Goal: Task Accomplishment & Management: Complete application form

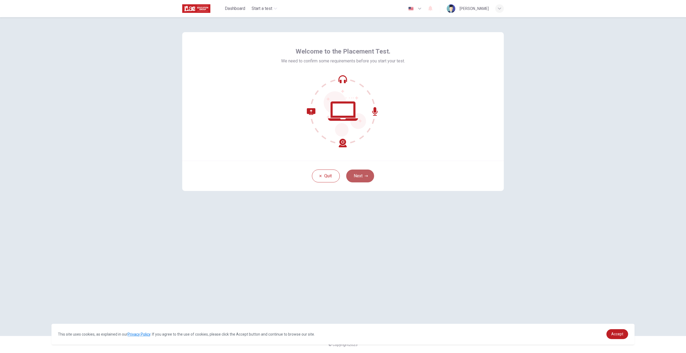
click at [357, 172] on button "Next" at bounding box center [360, 176] width 28 height 13
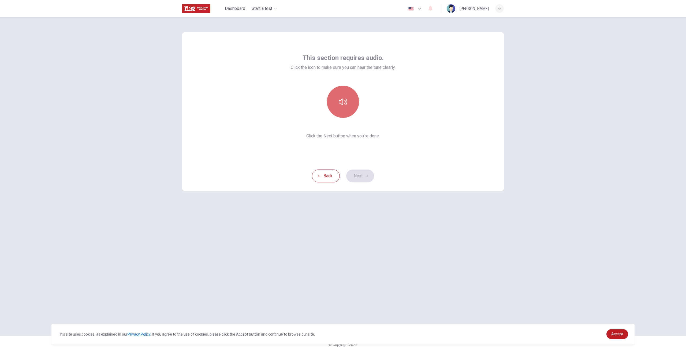
click at [341, 104] on icon "button" at bounding box center [343, 101] width 9 height 9
click at [366, 176] on icon "button" at bounding box center [365, 175] width 3 height 3
click at [349, 103] on div "Record" at bounding box center [343, 102] width 32 height 32
click at [345, 110] on div "Stop" at bounding box center [343, 102] width 32 height 32
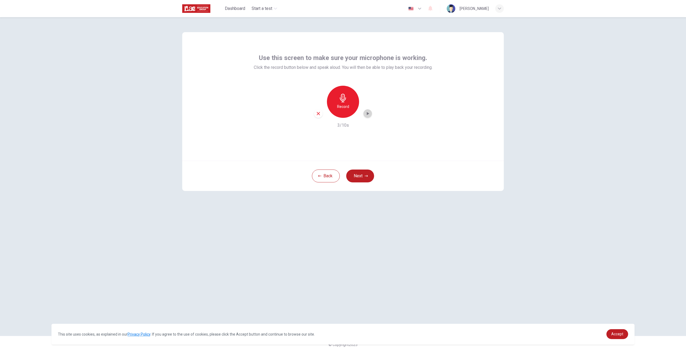
click at [369, 116] on icon "button" at bounding box center [367, 113] width 5 height 5
click at [370, 176] on button "Next" at bounding box center [360, 176] width 28 height 13
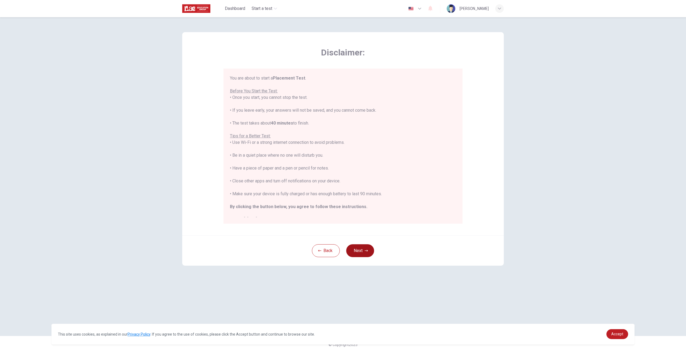
click at [372, 249] on button "Next" at bounding box center [360, 250] width 28 height 13
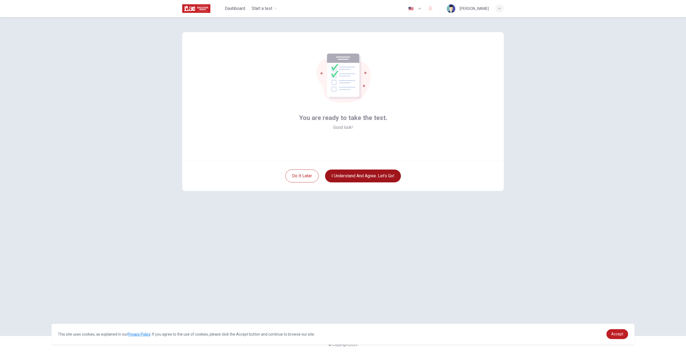
click at [358, 176] on button "I understand and agree. Let’s go!" at bounding box center [363, 176] width 76 height 13
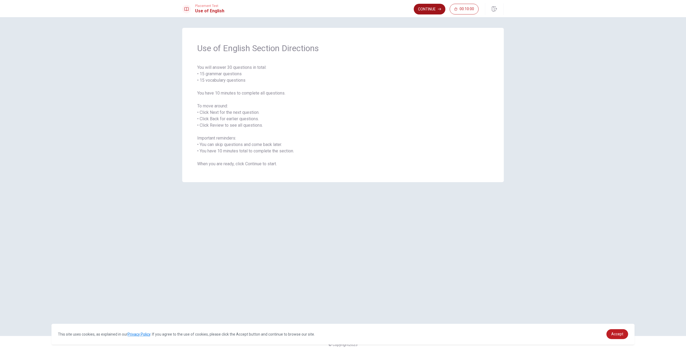
click at [424, 10] on button "Continue" at bounding box center [430, 9] width 32 height 11
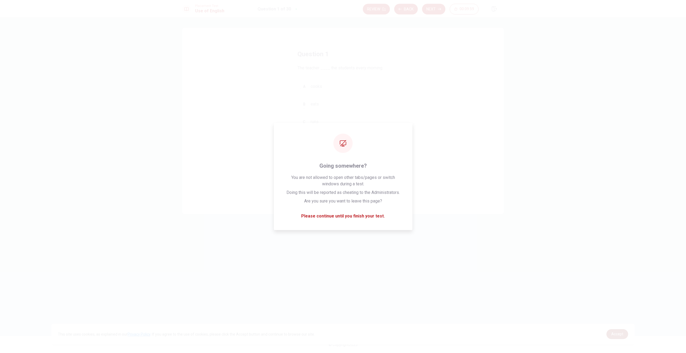
click at [617, 334] on span "Accept" at bounding box center [617, 334] width 12 height 4
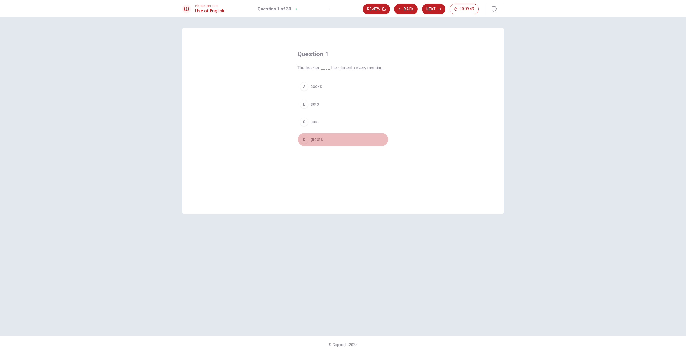
click at [315, 138] on span "greets" at bounding box center [316, 139] width 12 height 6
click at [427, 12] on button "Next" at bounding box center [433, 9] width 23 height 11
click at [307, 105] on div "B" at bounding box center [304, 104] width 9 height 9
click at [427, 14] on div "Review Back Next 00:09:33" at bounding box center [433, 9] width 141 height 12
click at [427, 13] on button "Next" at bounding box center [433, 9] width 23 height 11
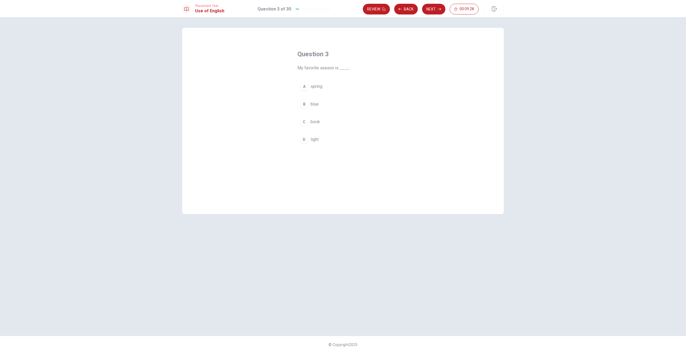
click at [307, 86] on div "A" at bounding box center [304, 86] width 9 height 9
click at [435, 8] on button "Next" at bounding box center [433, 9] width 23 height 11
click at [299, 141] on button "D drink" at bounding box center [342, 139] width 91 height 13
click at [431, 7] on button "Next" at bounding box center [433, 9] width 23 height 11
click at [309, 142] on button "D hiking" at bounding box center [342, 139] width 91 height 13
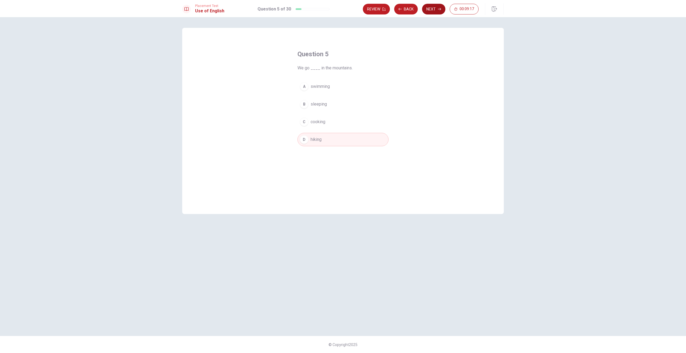
click at [433, 10] on button "Next" at bounding box center [433, 9] width 23 height 11
click at [311, 139] on span "fridge" at bounding box center [315, 139] width 11 height 6
click at [425, 13] on button "Next" at bounding box center [433, 9] width 23 height 11
click at [304, 89] on div "A" at bounding box center [304, 86] width 9 height 9
click at [436, 13] on button "Next" at bounding box center [433, 9] width 23 height 11
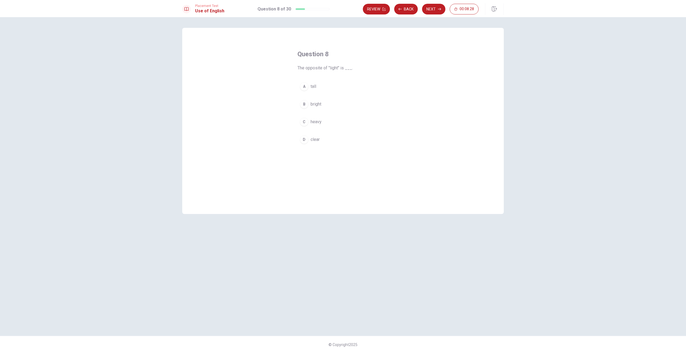
click at [318, 123] on span "heavy" at bounding box center [315, 122] width 11 height 6
click at [434, 11] on button "Next" at bounding box center [433, 9] width 23 height 11
click at [311, 139] on span "Did" at bounding box center [313, 139] width 6 height 6
click at [436, 10] on button "Next" at bounding box center [433, 9] width 23 height 11
click at [318, 88] on span "are planning" at bounding box center [321, 86] width 22 height 6
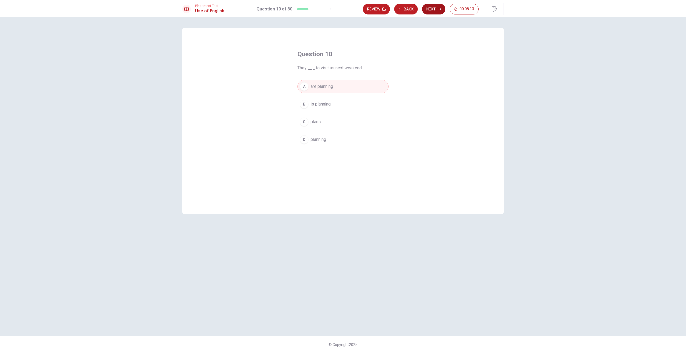
click at [433, 10] on button "Next" at bounding box center [433, 9] width 23 height 11
click at [306, 105] on div "B" at bounding box center [304, 104] width 9 height 9
click at [426, 11] on button "Next" at bounding box center [433, 9] width 23 height 11
click at [317, 141] on span "necessary" at bounding box center [320, 139] width 20 height 6
click at [431, 8] on button "Next" at bounding box center [433, 9] width 23 height 11
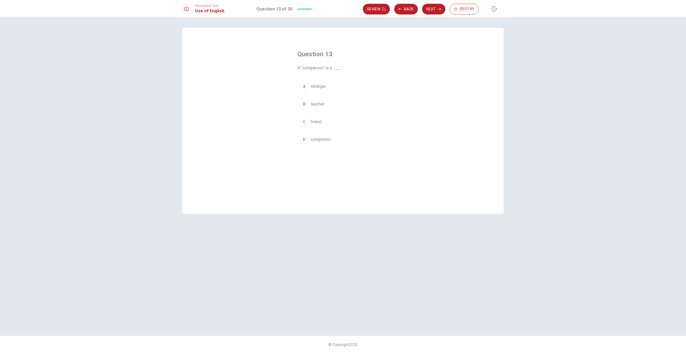
click at [316, 125] on button "C friend" at bounding box center [342, 121] width 91 height 13
click at [433, 13] on button "Next" at bounding box center [433, 9] width 23 height 11
click at [318, 139] on span "arrive" at bounding box center [315, 139] width 10 height 6
click at [433, 13] on button "Next" at bounding box center [433, 9] width 23 height 11
click at [307, 140] on div "D" at bounding box center [304, 139] width 9 height 9
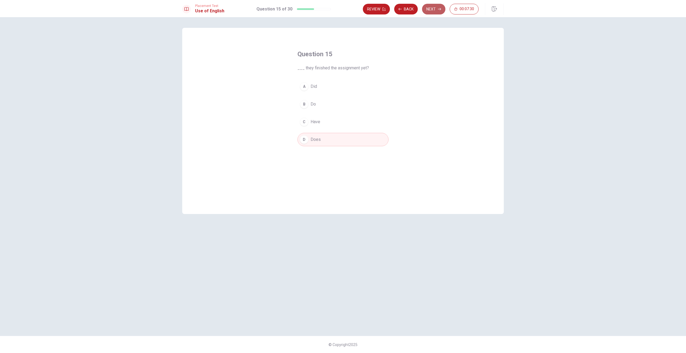
click at [436, 12] on button "Next" at bounding box center [433, 9] width 23 height 11
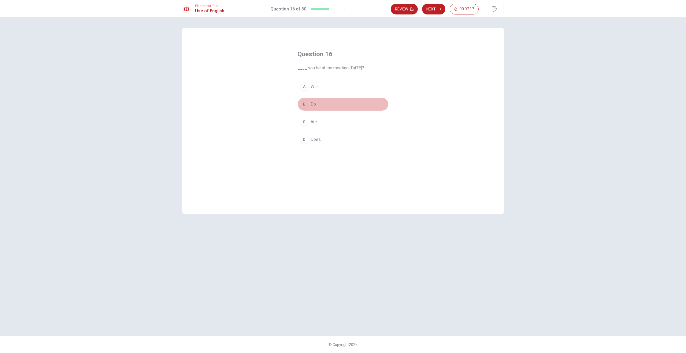
click at [306, 107] on div "B" at bounding box center [304, 104] width 9 height 9
click at [307, 125] on button "C Are" at bounding box center [342, 121] width 91 height 13
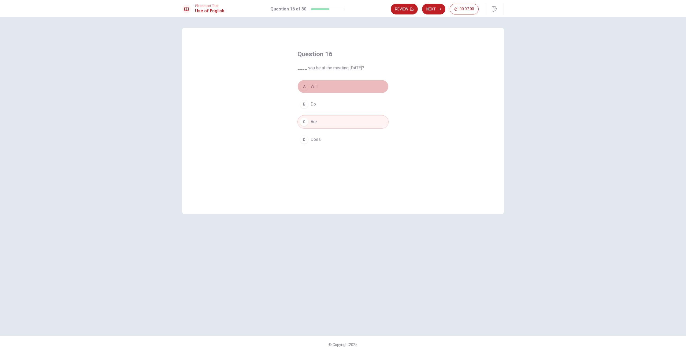
click at [306, 90] on div "A" at bounding box center [304, 86] width 9 height 9
click at [430, 12] on button "Next" at bounding box center [433, 9] width 23 height 11
click at [306, 91] on button "A on" at bounding box center [342, 86] width 91 height 13
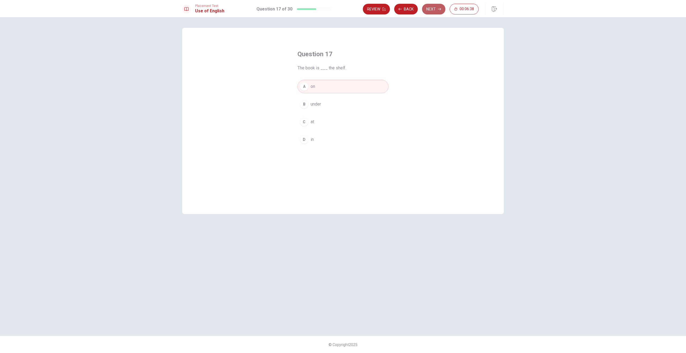
click at [429, 9] on button "Next" at bounding box center [433, 9] width 23 height 11
click at [400, 12] on button "Back" at bounding box center [406, 9] width 24 height 11
click at [316, 106] on span "under" at bounding box center [315, 104] width 10 height 6
click at [314, 92] on button "A on" at bounding box center [342, 86] width 91 height 13
click at [430, 15] on div "Review Back Next 00:06:18" at bounding box center [433, 9] width 141 height 12
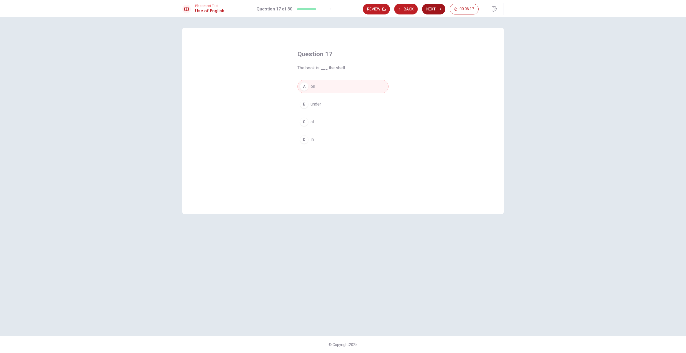
click at [431, 7] on button "Next" at bounding box center [433, 9] width 23 height 11
click at [315, 88] on span "law" at bounding box center [313, 86] width 6 height 6
click at [315, 113] on div "A law B medicine C art D construction" at bounding box center [342, 113] width 91 height 66
click at [317, 104] on span "medicine" at bounding box center [318, 104] width 17 height 6
click at [429, 9] on button "Next" at bounding box center [433, 9] width 23 height 11
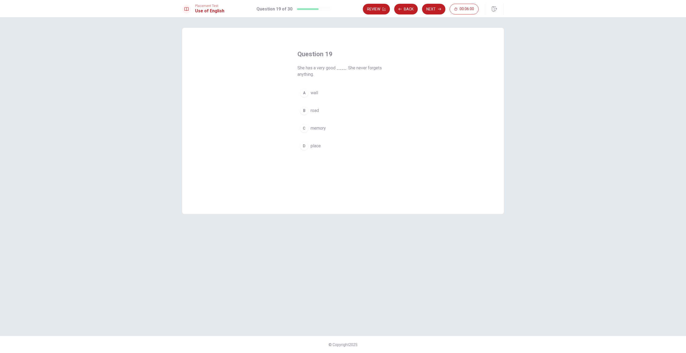
click at [322, 121] on div "A wall B road C memory D place" at bounding box center [342, 119] width 91 height 66
click at [321, 124] on button "C memory" at bounding box center [342, 128] width 91 height 13
click at [436, 10] on button "Next" at bounding box center [433, 9] width 23 height 11
click at [318, 88] on span "above" at bounding box center [316, 86] width 12 height 6
click at [432, 10] on button "Next" at bounding box center [433, 9] width 23 height 11
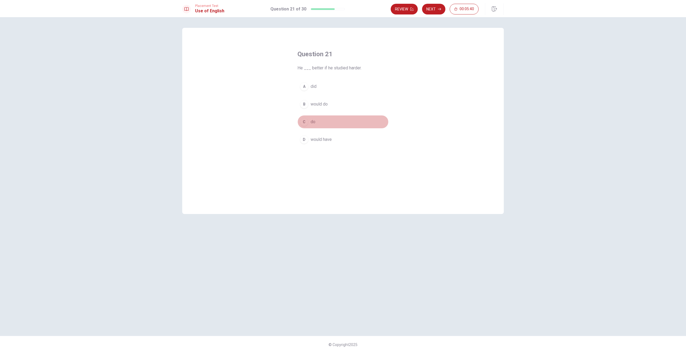
click at [302, 127] on button "C do" at bounding box center [342, 121] width 91 height 13
click at [319, 106] on span "would do" at bounding box center [318, 104] width 17 height 6
click at [307, 139] on div "D" at bounding box center [304, 139] width 9 height 9
click at [432, 12] on button "Next" at bounding box center [433, 9] width 23 height 11
click at [317, 124] on span "helps you" at bounding box center [319, 122] width 18 height 6
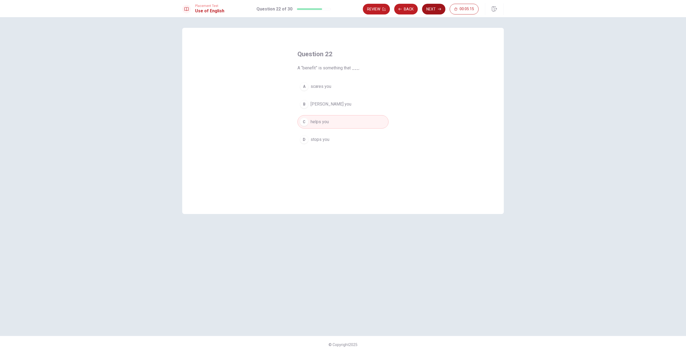
click at [435, 12] on button "Next" at bounding box center [433, 9] width 23 height 11
click at [324, 138] on span "is sending" at bounding box center [320, 139] width 20 height 6
click at [426, 8] on button "Next" at bounding box center [433, 9] width 23 height 11
click at [320, 140] on span "begins" at bounding box center [316, 139] width 13 height 6
click at [435, 8] on button "Next" at bounding box center [433, 9] width 23 height 11
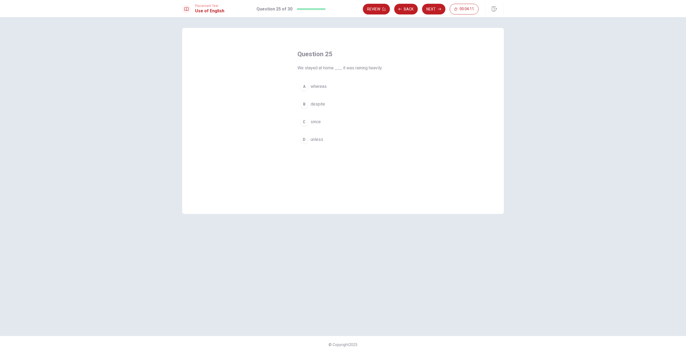
click at [315, 124] on span "since" at bounding box center [315, 122] width 10 height 6
click at [429, 13] on button "Next" at bounding box center [433, 9] width 23 height 11
click at [312, 101] on span "fix it" at bounding box center [314, 104] width 8 height 6
click at [433, 11] on button "Next" at bounding box center [433, 9] width 23 height 11
click at [320, 102] on span "obtain it" at bounding box center [317, 104] width 15 height 6
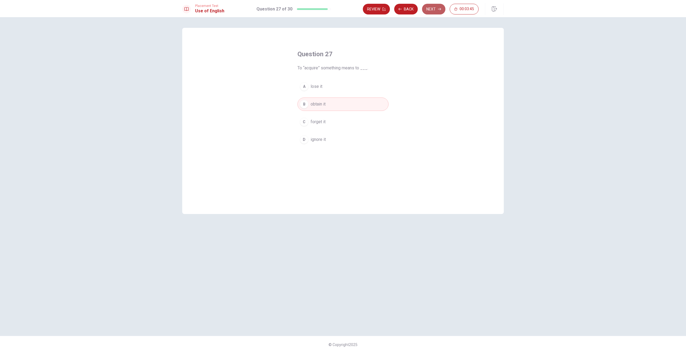
click at [432, 13] on button "Next" at bounding box center [433, 9] width 23 height 11
click at [311, 104] on span "who" at bounding box center [314, 104] width 8 height 6
click at [427, 11] on button "Next" at bounding box center [433, 9] width 23 height 11
click at [332, 104] on span "when they arrive" at bounding box center [325, 104] width 31 height 6
click at [443, 6] on button "Next" at bounding box center [433, 9] width 23 height 11
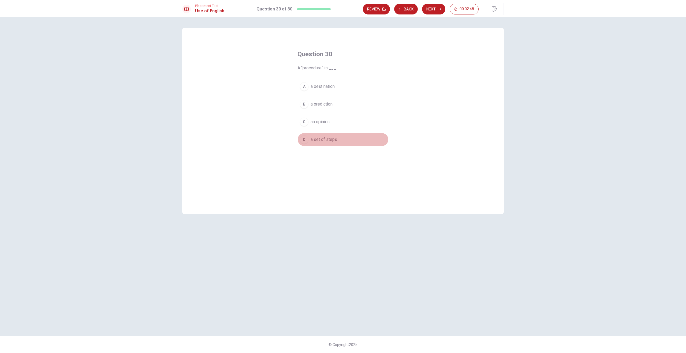
click at [325, 140] on span "a set of steps" at bounding box center [323, 139] width 27 height 6
click at [430, 8] on button "Next" at bounding box center [433, 9] width 23 height 11
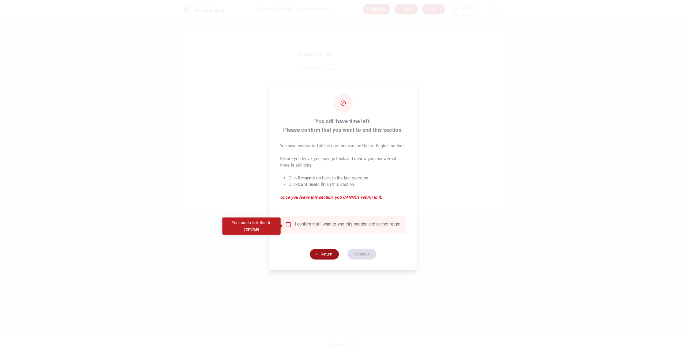
click at [328, 260] on button "Return" at bounding box center [324, 254] width 29 height 11
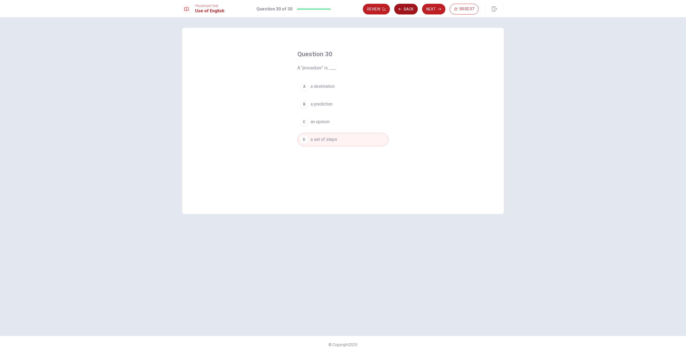
click at [403, 13] on button "Back" at bounding box center [406, 9] width 24 height 11
click at [437, 13] on button "Next" at bounding box center [433, 9] width 23 height 11
click at [435, 10] on button "Next" at bounding box center [433, 9] width 23 height 11
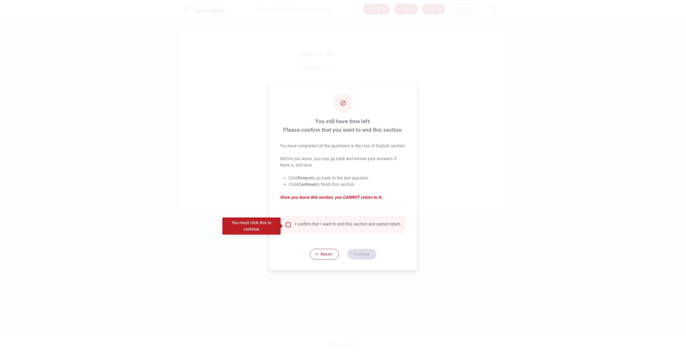
click at [288, 226] on input "You must click this to continue" at bounding box center [288, 224] width 6 height 6
click at [358, 259] on button "Continue" at bounding box center [361, 254] width 29 height 11
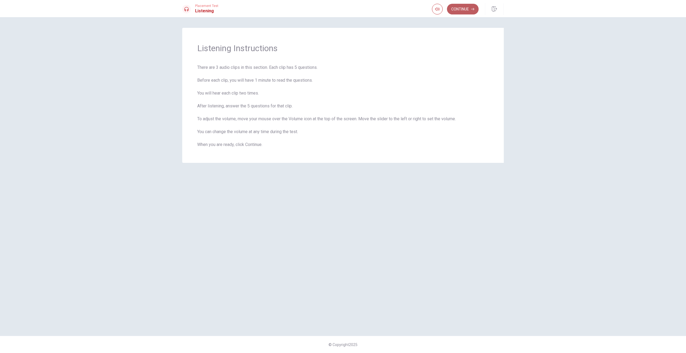
click at [463, 13] on button "Continue" at bounding box center [463, 9] width 32 height 11
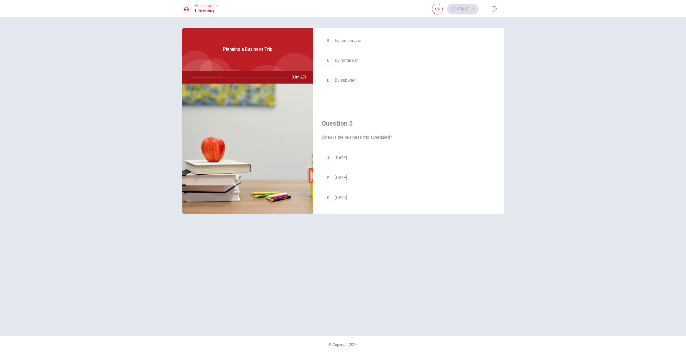
scroll to position [499, 0]
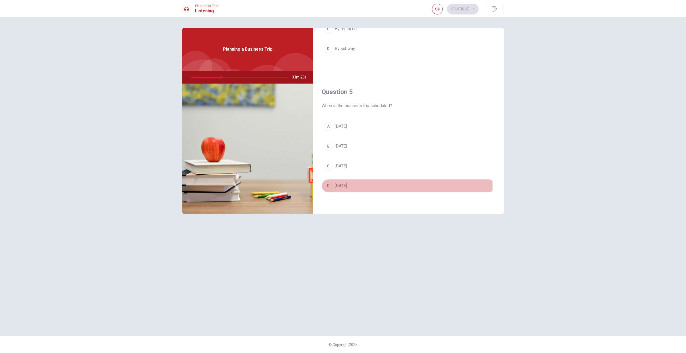
click at [344, 186] on span "[DATE]" at bounding box center [341, 186] width 12 height 6
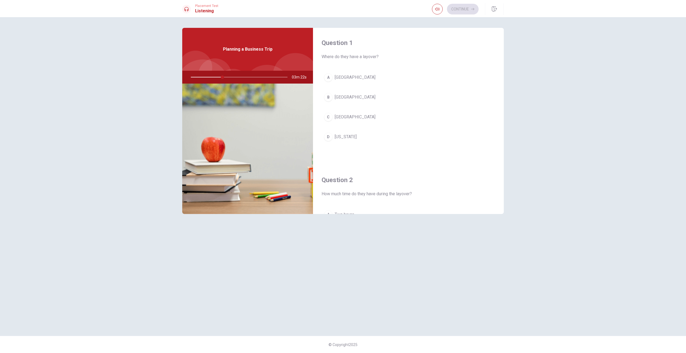
click at [340, 96] on span "[GEOGRAPHIC_DATA]" at bounding box center [355, 97] width 41 height 6
click at [336, 115] on span "By rental car" at bounding box center [346, 116] width 23 height 6
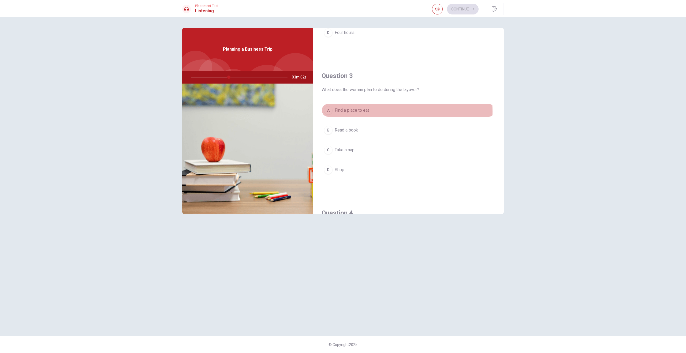
click at [364, 111] on span "Find a place to eat" at bounding box center [352, 110] width 34 height 6
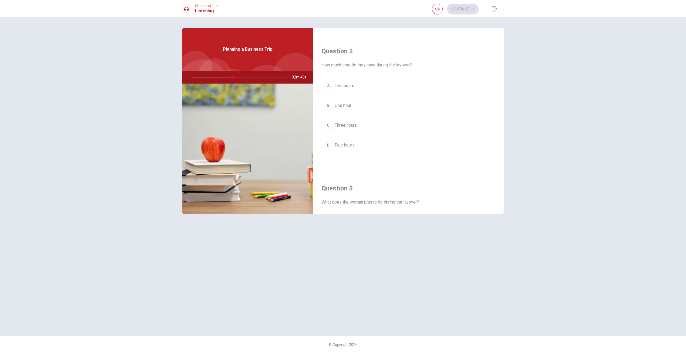
scroll to position [130, 0]
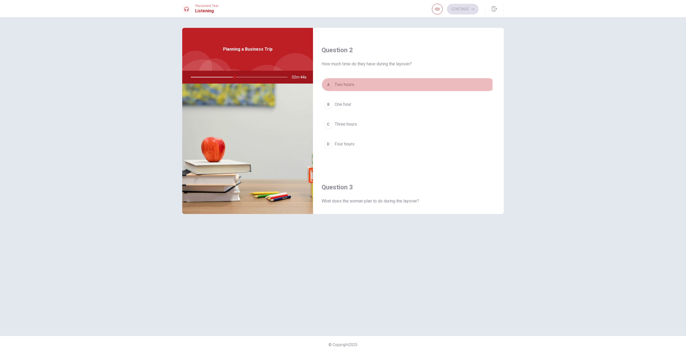
click at [343, 86] on span "Two hours" at bounding box center [345, 84] width 20 height 6
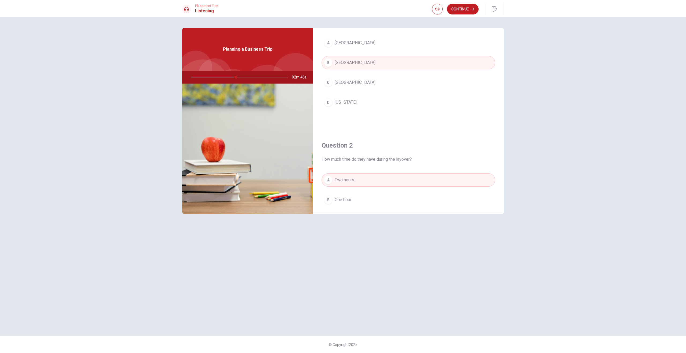
scroll to position [0, 0]
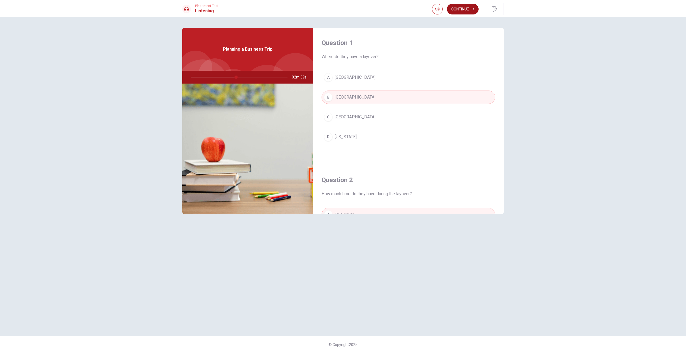
click at [455, 8] on button "Continue" at bounding box center [463, 9] width 32 height 11
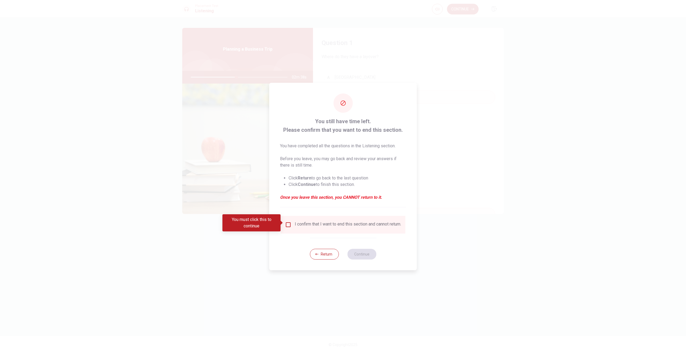
click at [311, 228] on div "I confirm that I want to end this section and cannot return." at bounding box center [348, 224] width 106 height 6
click at [303, 225] on div "I confirm that I want to end this section and cannot return." at bounding box center [348, 224] width 106 height 6
click at [288, 224] on input "You must click this to continue" at bounding box center [288, 224] width 6 height 6
click at [369, 257] on button "Continue" at bounding box center [361, 254] width 29 height 11
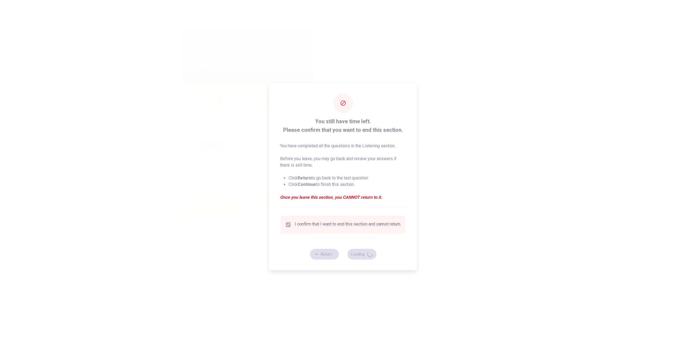
type input "48"
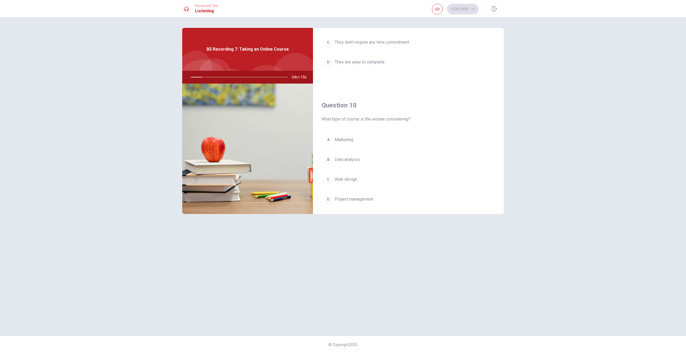
scroll to position [499, 0]
drag, startPoint x: 500, startPoint y: 83, endPoint x: 500, endPoint y: 73, distance: 9.6
click at [500, 73] on div "Question 7 How many hours did the man spend on his course each week? A Eight ho…" at bounding box center [408, 42] width 191 height 137
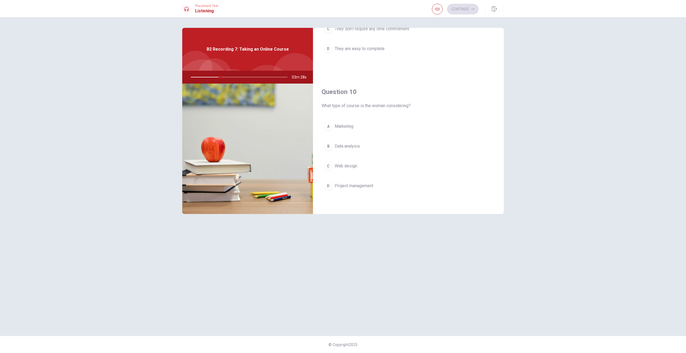
click at [358, 145] on span "Data analysis" at bounding box center [347, 146] width 25 height 6
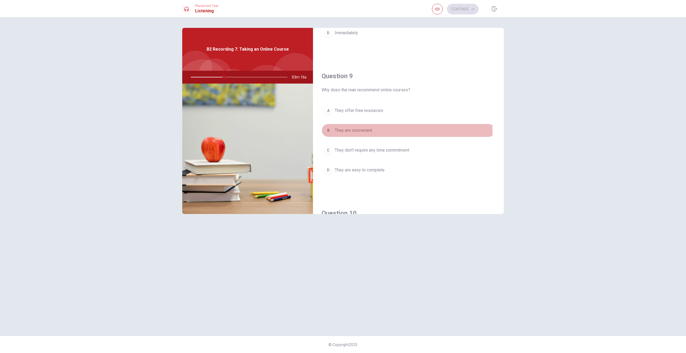
click at [350, 132] on span "They are convenient" at bounding box center [353, 130] width 37 height 6
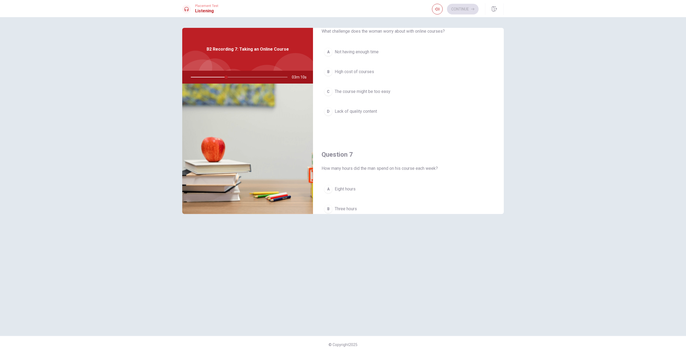
scroll to position [29, 0]
click at [355, 48] on span "Not having enough time" at bounding box center [357, 48] width 44 height 6
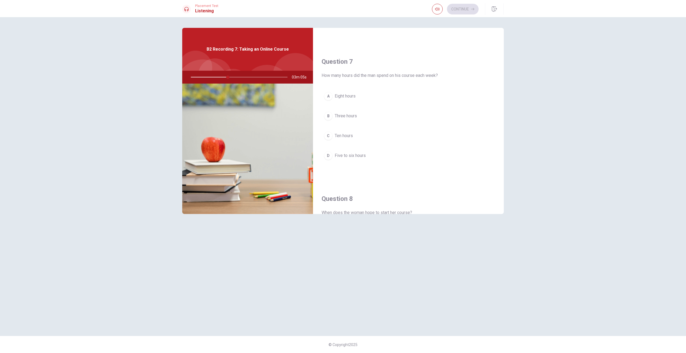
scroll to position [120, 0]
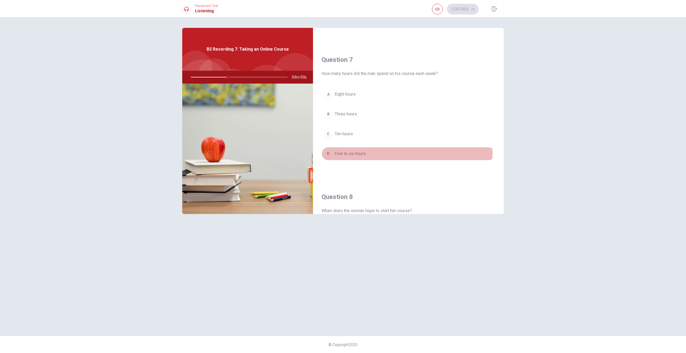
click at [348, 155] on span "Five to six hours" at bounding box center [350, 154] width 31 height 6
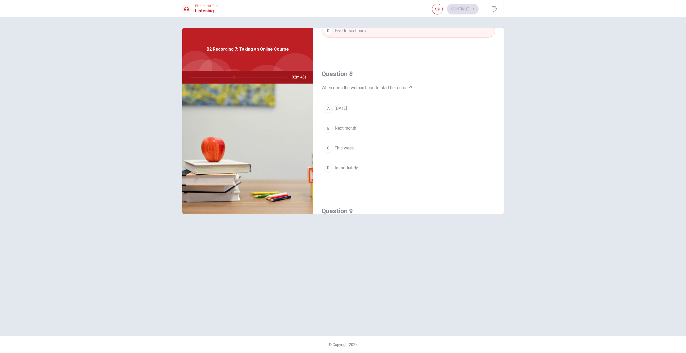
scroll to position [253, 0]
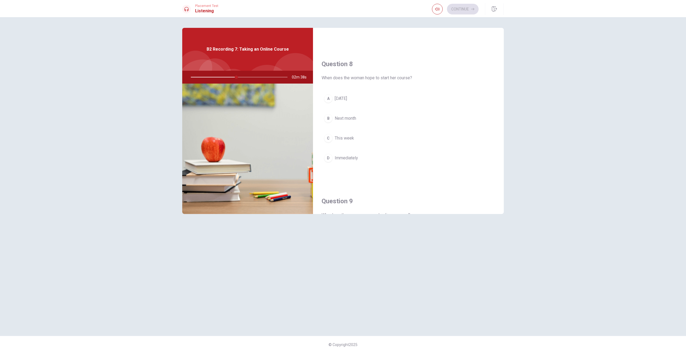
click at [346, 121] on span "Next month" at bounding box center [345, 118] width 21 height 6
click at [462, 13] on button "Continue" at bounding box center [463, 9] width 32 height 11
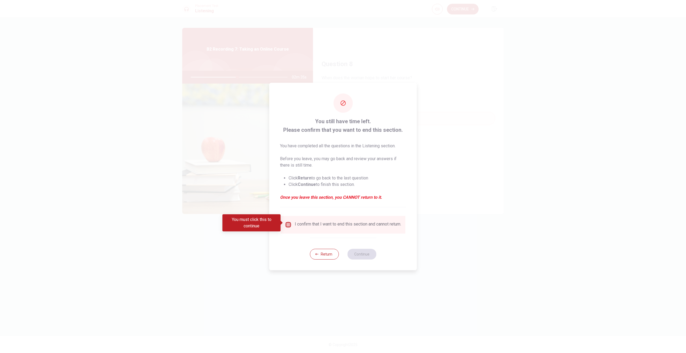
click at [290, 223] on input "You must click this to continue" at bounding box center [288, 224] width 6 height 6
click at [357, 256] on button "Continue" at bounding box center [361, 254] width 29 height 11
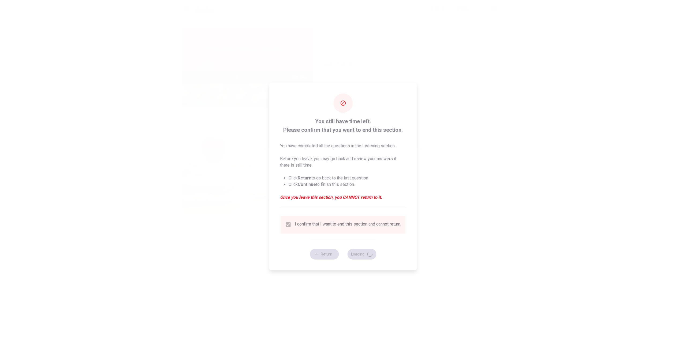
type input "49"
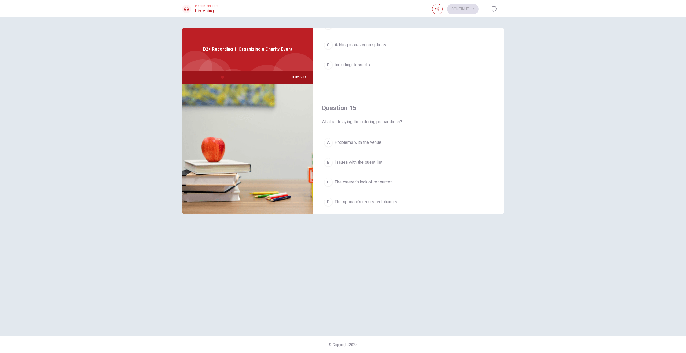
scroll to position [499, 0]
click at [384, 187] on span "The sponsor’s requested changes" at bounding box center [367, 186] width 64 height 6
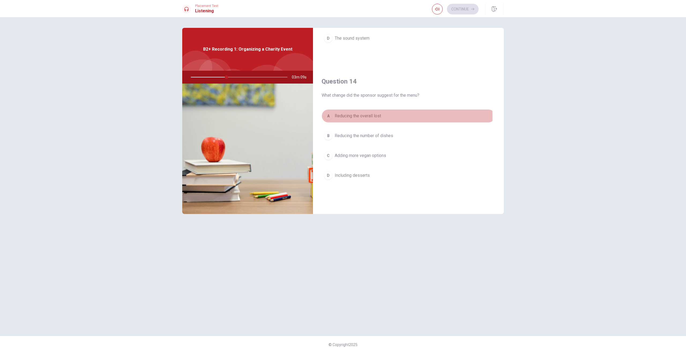
click at [344, 116] on span "Reducing the overall lost" at bounding box center [358, 116] width 46 height 6
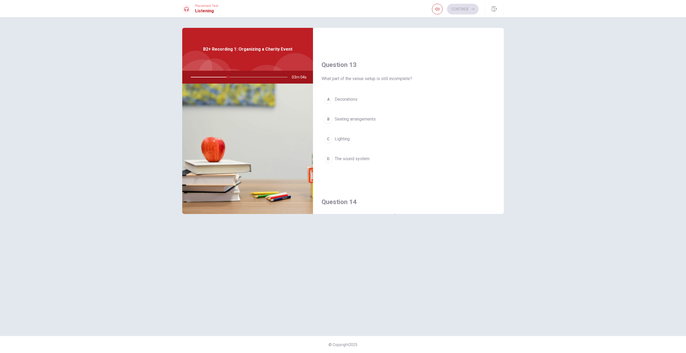
scroll to position [251, 0]
click at [345, 160] on span "The sound system" at bounding box center [352, 159] width 35 height 6
click at [346, 136] on span "Call the caterer" at bounding box center [349, 134] width 28 height 6
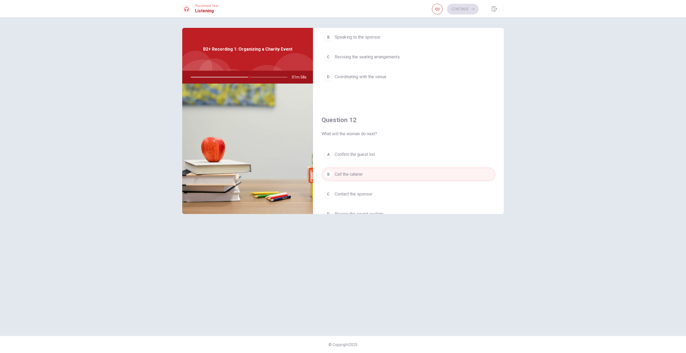
scroll to position [48, 0]
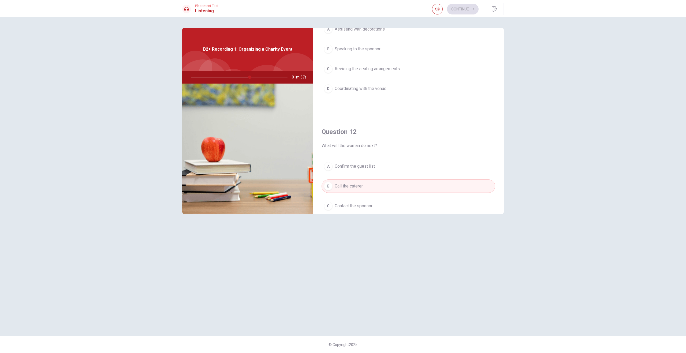
click at [375, 91] on span "Coordinating with the venue" at bounding box center [361, 88] width 52 height 6
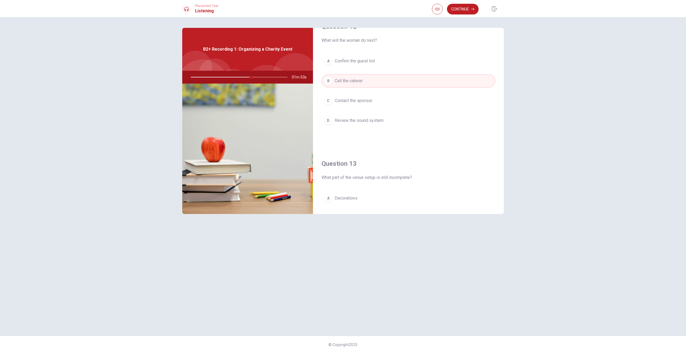
scroll to position [153, 0]
click at [465, 9] on button "Continue" at bounding box center [463, 9] width 32 height 11
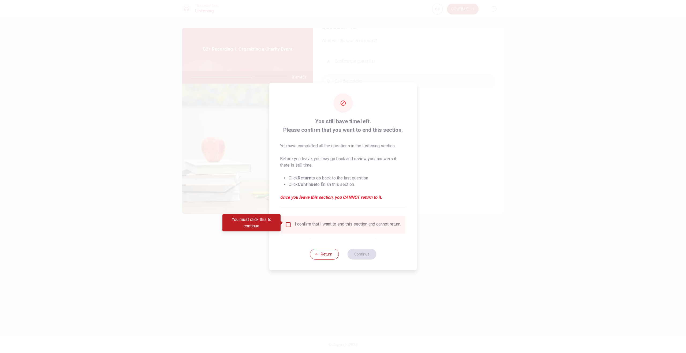
click at [300, 224] on div "I confirm that I want to end this section and cannot return." at bounding box center [348, 224] width 106 height 6
click at [289, 222] on input "You must click this to continue" at bounding box center [288, 224] width 6 height 6
click at [363, 258] on button "Continue" at bounding box center [361, 254] width 29 height 11
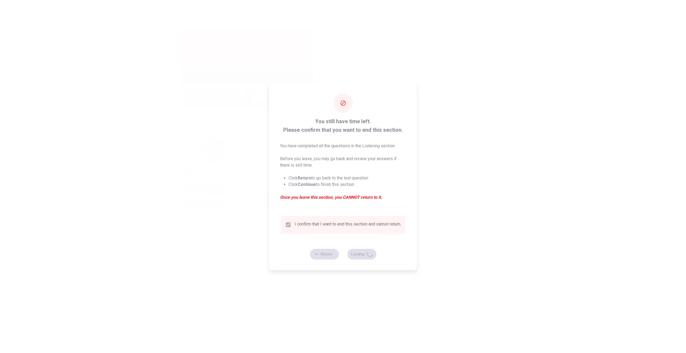
type input "66"
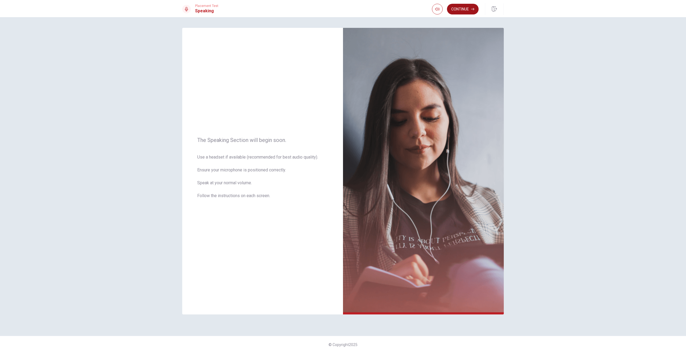
click at [459, 12] on button "Continue" at bounding box center [463, 9] width 32 height 11
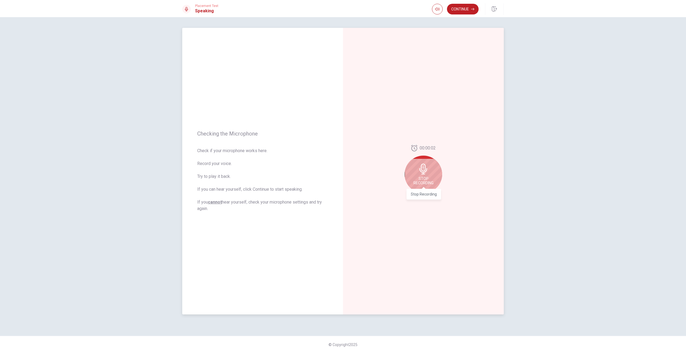
click at [426, 177] on span "Stop Recording" at bounding box center [423, 180] width 20 height 9
click at [428, 198] on icon "Play Audio" at bounding box center [429, 197] width 2 height 3
click at [457, 10] on button "Continue" at bounding box center [463, 9] width 32 height 11
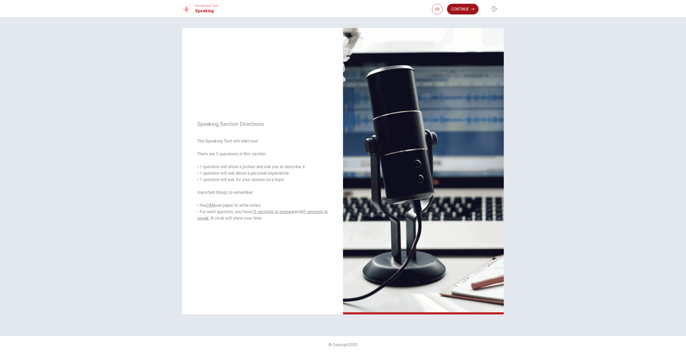
click at [469, 8] on button "Continue" at bounding box center [463, 9] width 32 height 11
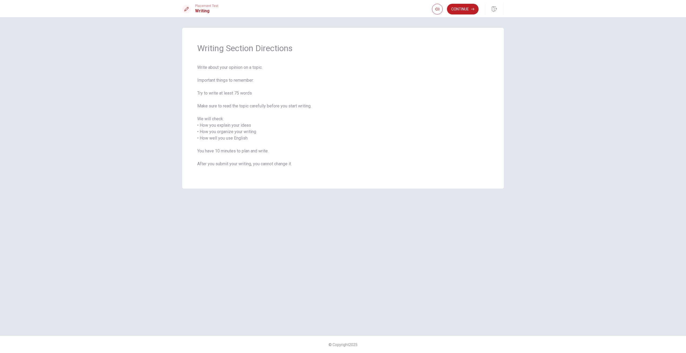
click at [277, 151] on span "Write about your opinion on a topic. Important things to remember: Try to write…" at bounding box center [342, 118] width 291 height 109
click at [458, 10] on button "Continue" at bounding box center [463, 9] width 32 height 11
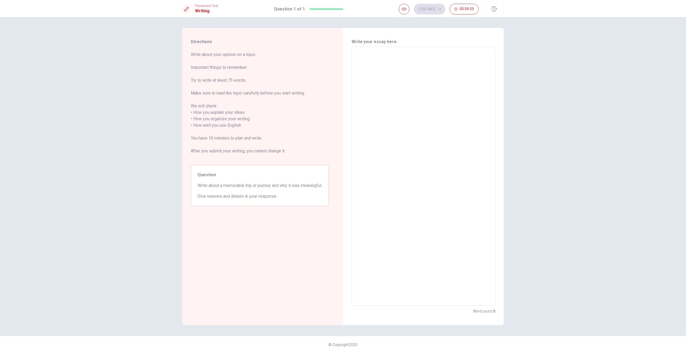
drag, startPoint x: 202, startPoint y: 187, endPoint x: 239, endPoint y: 186, distance: 36.2
click at [239, 186] on span "Write about a memorable trip or journey and why it was meaningful." at bounding box center [259, 185] width 125 height 6
drag, startPoint x: 239, startPoint y: 186, endPoint x: 275, endPoint y: 187, distance: 36.2
click at [274, 187] on span "Write about a memorable trip or journey and why it was meaningful." at bounding box center [259, 185] width 125 height 6
click at [278, 186] on span "Write about a memorable trip or journey and why it was meaningful." at bounding box center [259, 185] width 125 height 6
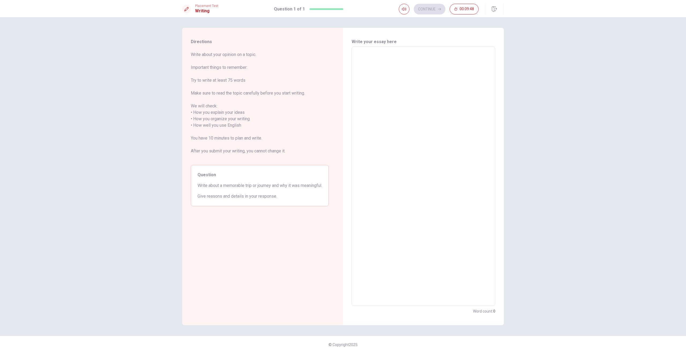
click at [388, 123] on textarea at bounding box center [423, 176] width 136 height 250
type textarea "O"
type textarea "x"
type textarea "On"
type textarea "x"
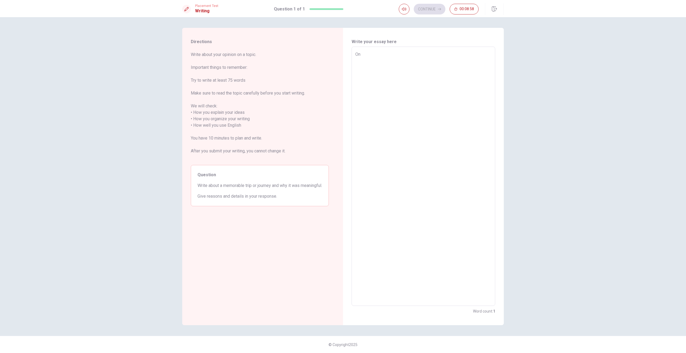
type textarea "One"
type textarea "x"
type textarea "One"
type textarea "x"
type textarea "One m"
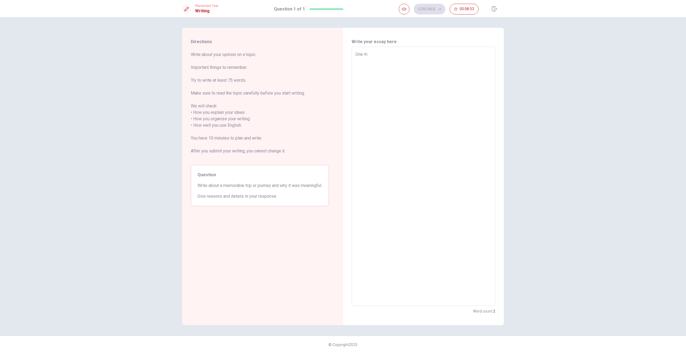
type textarea "x"
type textarea "One me"
type textarea "x"
type textarea "One mem"
type textarea "x"
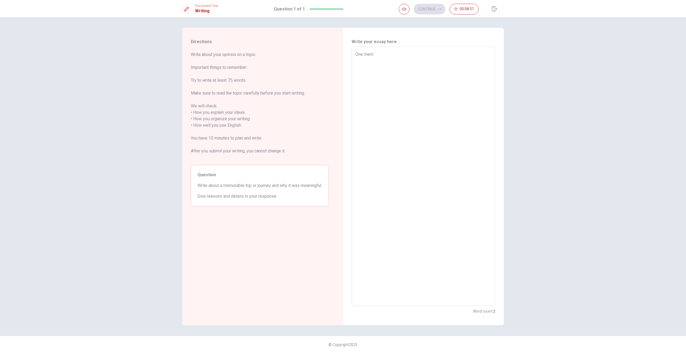
type textarea "One memo"
type textarea "x"
type textarea "One memor"
type textarea "x"
type textarea "One memora"
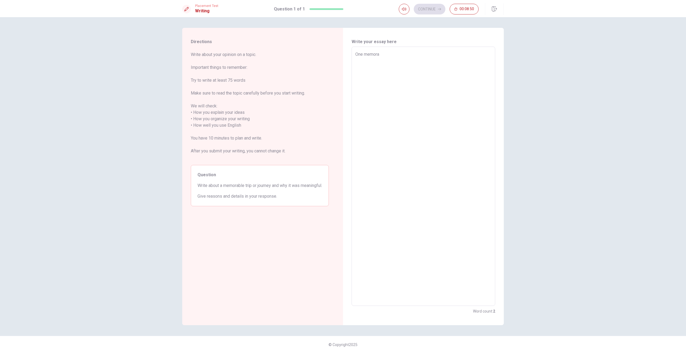
type textarea "x"
type textarea "One memorab"
type textarea "x"
type textarea "One memorabl"
type textarea "x"
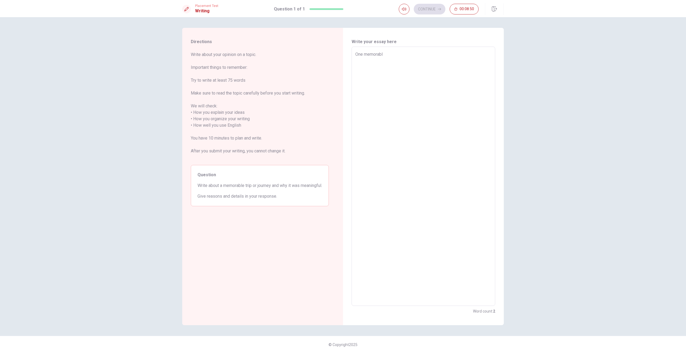
type textarea "One memorable"
type textarea "x"
type textarea "One memorable"
type textarea "x"
type textarea "One memorable t"
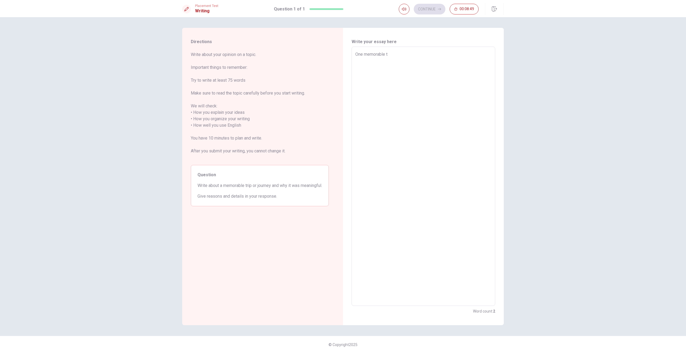
type textarea "x"
type textarea "One memorable tr"
type textarea "x"
type textarea "One memorable tri"
type textarea "x"
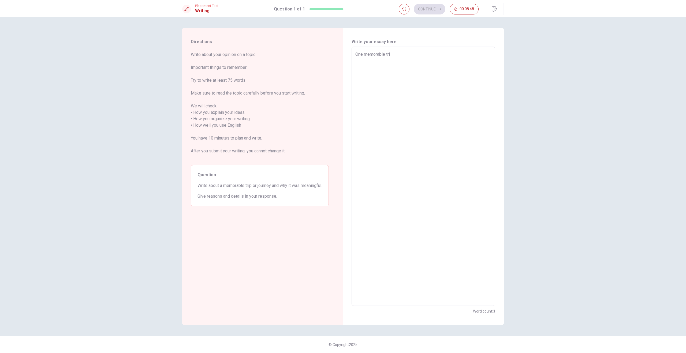
type textarea "One memorable trip"
type textarea "x"
type textarea "One memorable trip"
type textarea "x"
type textarea "One memorable trip w"
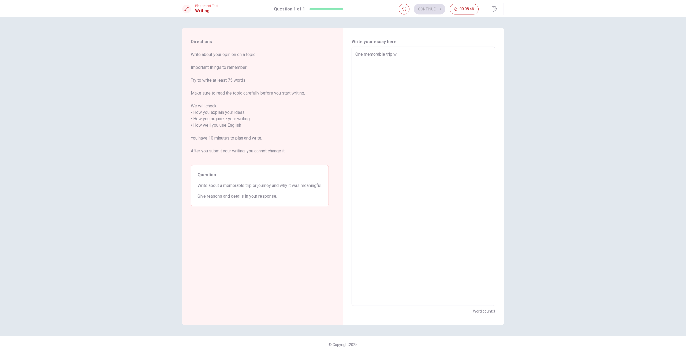
type textarea "x"
type textarea "One memorable trip wa"
type textarea "x"
type textarea "One memorable trip was"
type textarea "x"
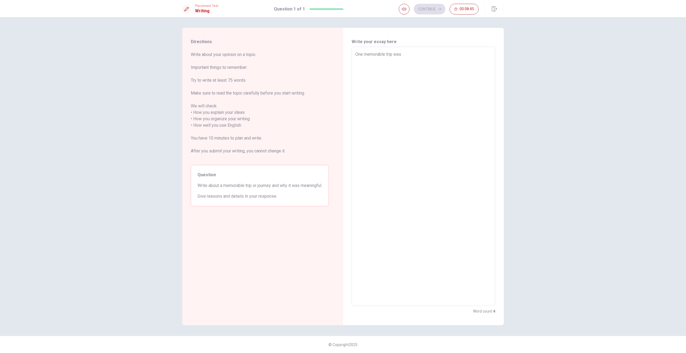
type textarea "One memorable trip was"
type textarea "x"
type textarea "One memorable trip was w"
type textarea "x"
type textarea "One memorable trip was wh"
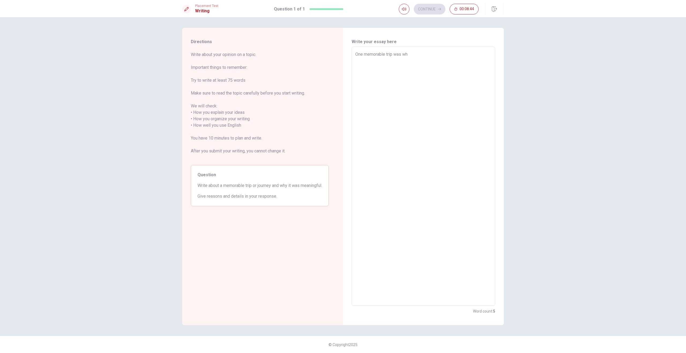
type textarea "x"
type textarea "One memorable trip was whe"
type textarea "x"
type textarea "One memorable trip was when"
type textarea "x"
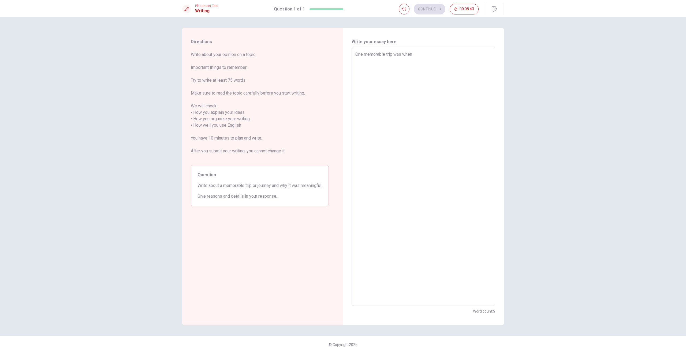
type textarea "One memorable trip was when"
type textarea "x"
type textarea "One memorable trip was when i"
type textarea "x"
type textarea "One memorable trip was when"
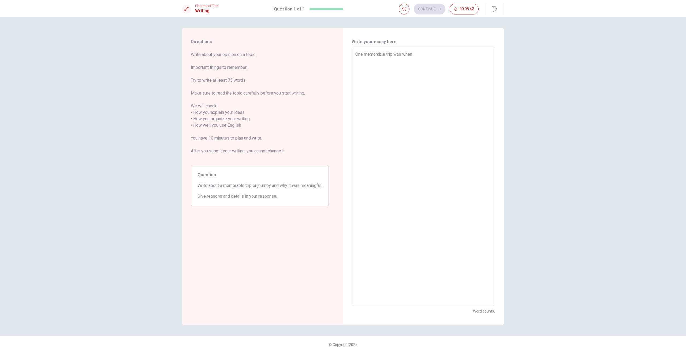
type textarea "x"
type textarea "One memorable trip was when I"
type textarea "x"
type textarea "One memorable trip was when I"
type textarea "x"
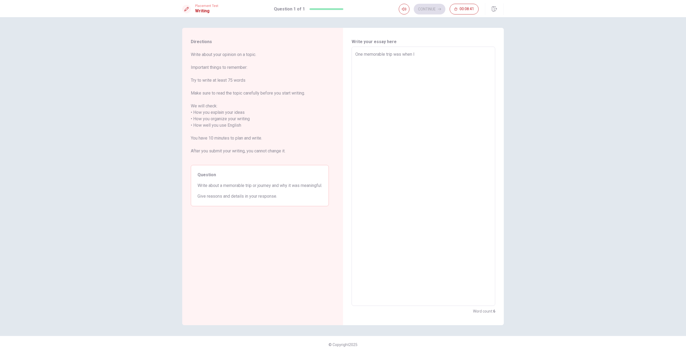
type textarea "One memorable trip was when I t"
type textarea "x"
type textarea "One memorable trip was when I tr"
type textarea "x"
type textarea "One memorable trip was when I tra"
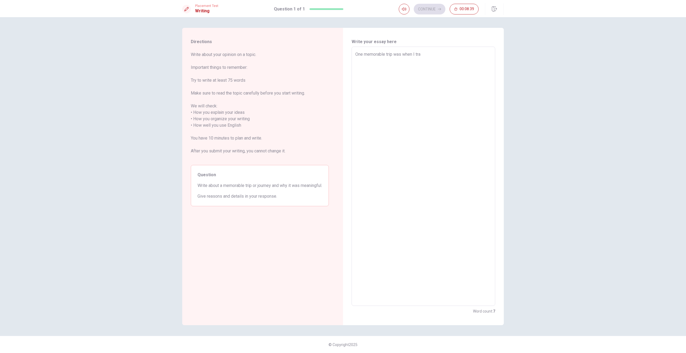
type textarea "x"
type textarea "One memorable trip was when I trav"
type textarea "x"
type textarea "One memorable trip was when I trave"
type textarea "x"
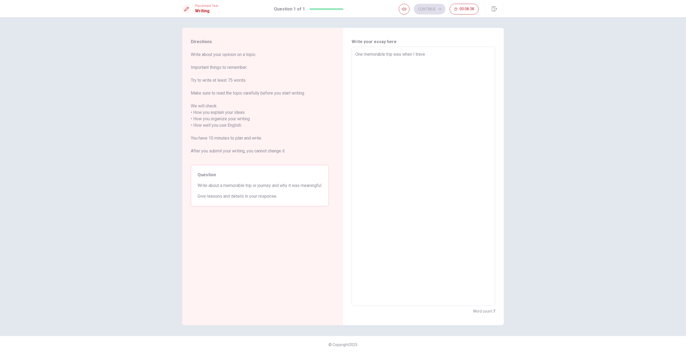
type textarea "One memorable trip was when I travel"
type textarea "x"
type textarea "One memorable trip was when I trave"
type textarea "x"
type textarea "One memorable trip was when I trav"
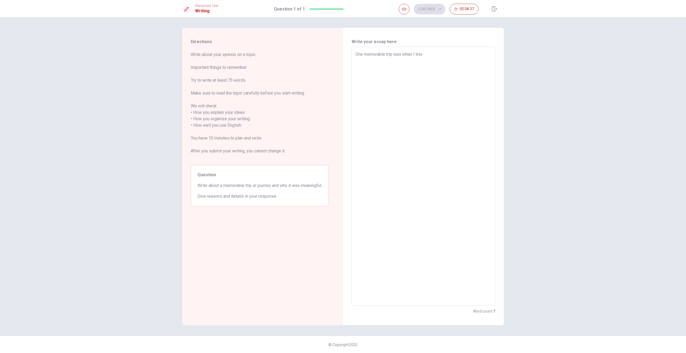
type textarea "x"
type textarea "One memorable trip was when I tra"
type textarea "x"
type textarea "One memorable trip was when I trav"
type textarea "x"
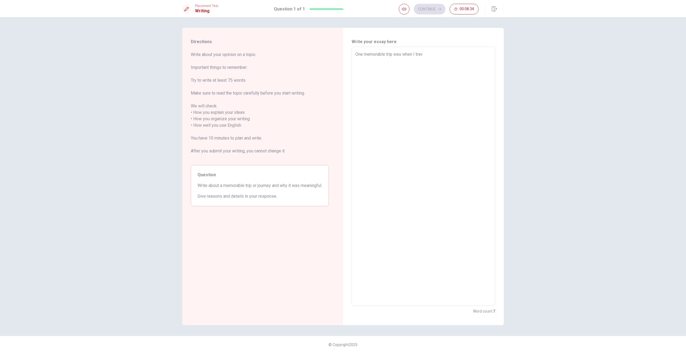
type textarea "One memorable trip was when I trave"
type textarea "x"
type textarea "One memorable trip was when I travel"
type textarea "x"
type textarea "One memorable trip was when I travele"
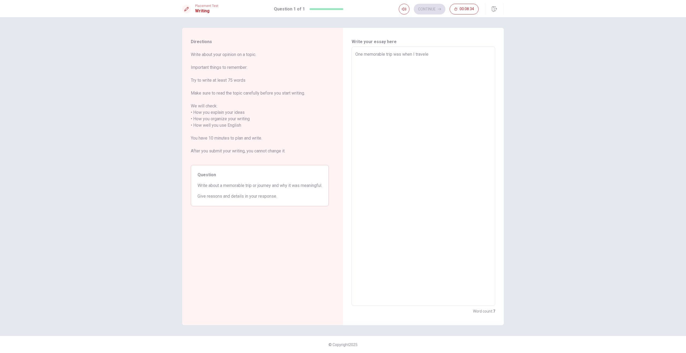
type textarea "x"
type textarea "One memorable trip was when I traveled"
type textarea "x"
type textarea "One memorable trip was when I traveled"
type textarea "x"
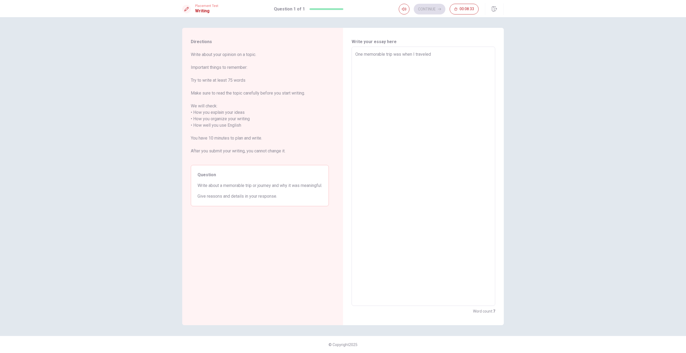
type textarea "One memorable trip was when I traveled t"
type textarea "x"
type textarea "One memorable trip was when I traveled to"
type textarea "x"
type textarea "One memorable trip was when I traveled to"
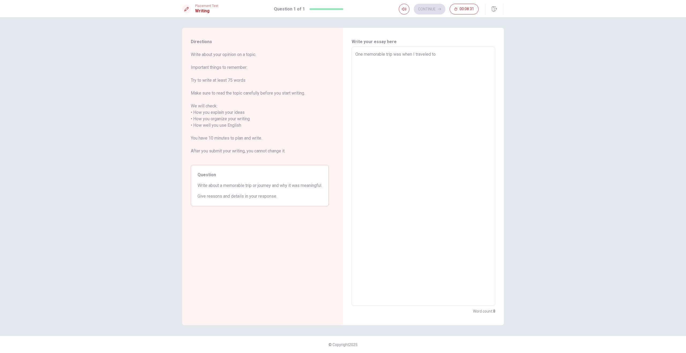
type textarea "x"
type textarea "One memorable trip was when I traveled to L"
type textarea "x"
type textarea "One memorable trip was when I traveled to [GEOGRAPHIC_DATA]"
type textarea "x"
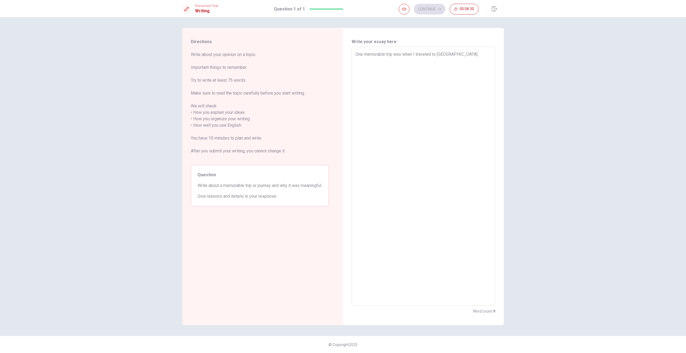
type textarea "One memorable trip was when I traveled to [GEOGRAPHIC_DATA]"
type textarea "x"
type textarea "One memorable trip was when I traveled to [GEOGRAPHIC_DATA]"
type textarea "x"
type textarea "One memorable trip was when I traveled to [GEOGRAPHIC_DATA]"
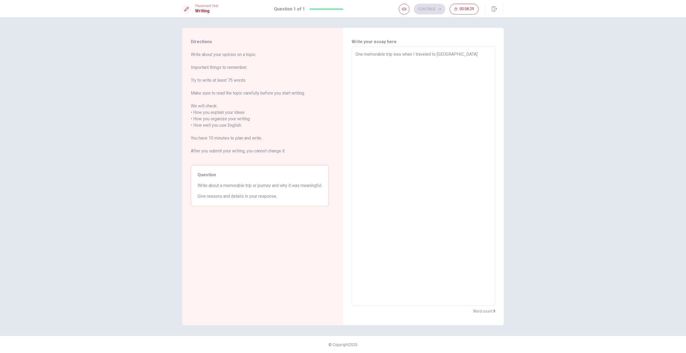
type textarea "x"
type textarea "One memorable trip was when I traveled to [GEOGRAPHIC_DATA]"
type textarea "x"
type textarea "One memorable trip was when I traveled to [GEOGRAPHIC_DATA]"
type textarea "x"
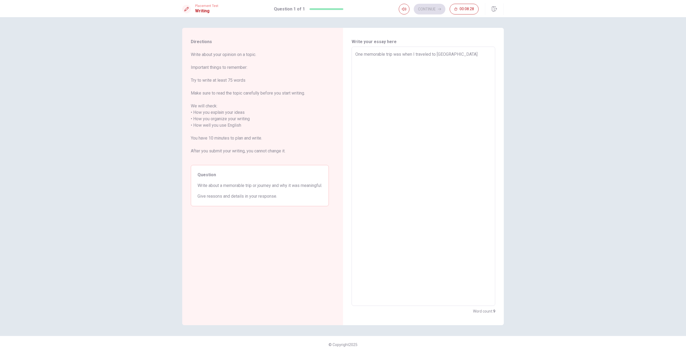
type textarea "One memorable trip was when I traveled to [GEOGRAPHIC_DATA]"
type textarea "x"
type textarea "One memorable trip was when I traveled to [GEOGRAPHIC_DATA]."
type textarea "x"
type textarea "One memorable trip was when I traveled to [GEOGRAPHIC_DATA]."
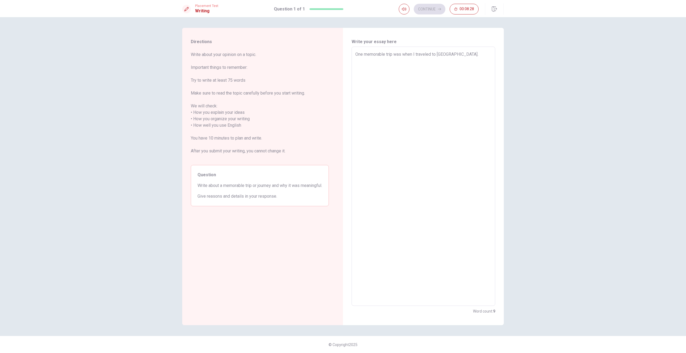
type textarea "x"
type textarea "One memorable trip was when I traveled to [GEOGRAPHIC_DATA]. I"
type textarea "x"
type textarea "One memorable trip was when I traveled to [GEOGRAPHIC_DATA]. It"
type textarea "x"
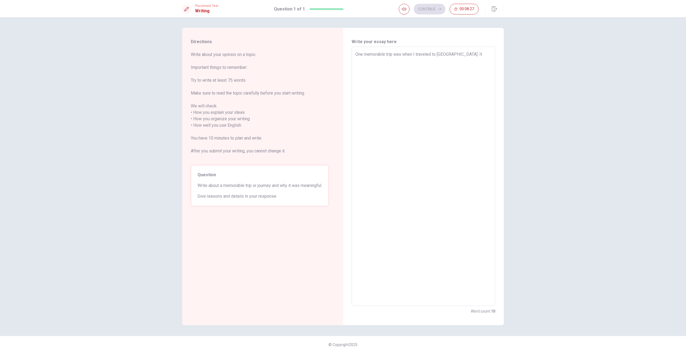
type textarea "One memorable trip was when I traveled to [GEOGRAPHIC_DATA]. It"
type textarea "x"
type textarea "One memorable trip was when I traveled to [GEOGRAPHIC_DATA]. It w"
type textarea "x"
type textarea "One memorable trip was when I traveled to [GEOGRAPHIC_DATA]. It wa"
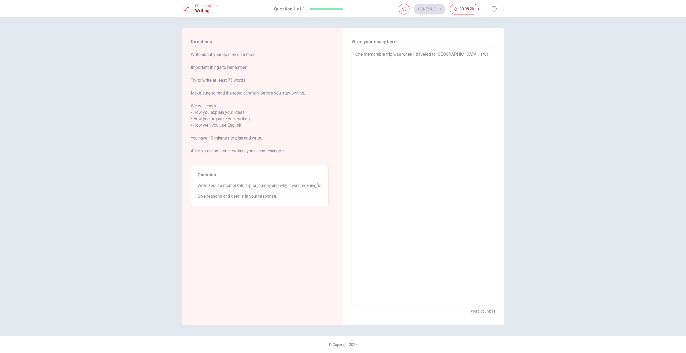
type textarea "x"
type textarea "One memorable trip was when I traveled to [GEOGRAPHIC_DATA]. It was"
type textarea "x"
type textarea "One memorable trip was when I traveled to [GEOGRAPHIC_DATA]. It was"
type textarea "x"
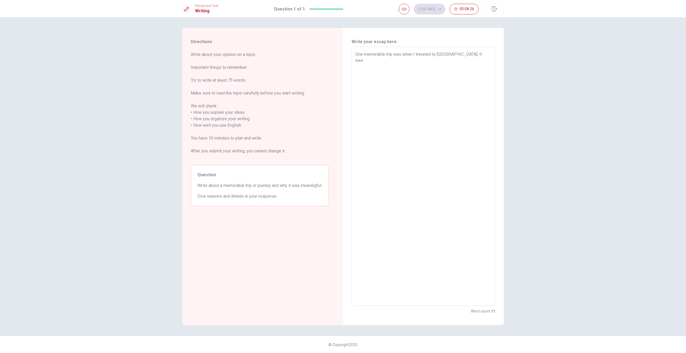
type textarea "One memorable trip was when I traveled to [GEOGRAPHIC_DATA]. It was m"
type textarea "x"
type textarea "One memorable trip was when I traveled to [GEOGRAPHIC_DATA]. It was my"
type textarea "x"
type textarea "One memorable trip was when I traveled to [GEOGRAPHIC_DATA]. It was my"
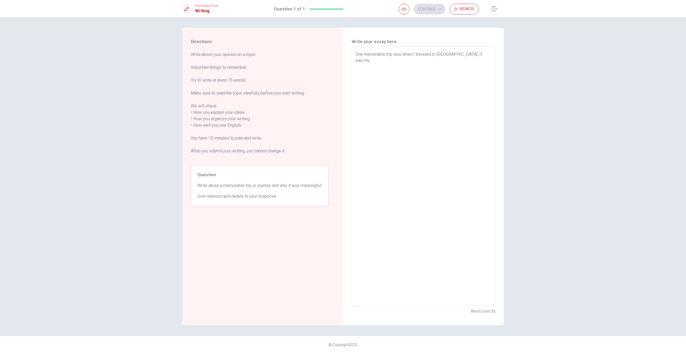
type textarea "x"
type textarea "One memorable trip was when I traveled to [GEOGRAPHIC_DATA]. It was my f"
type textarea "x"
type textarea "One memorable trip was when I traveled to [GEOGRAPHIC_DATA]. It was my fi"
type textarea "x"
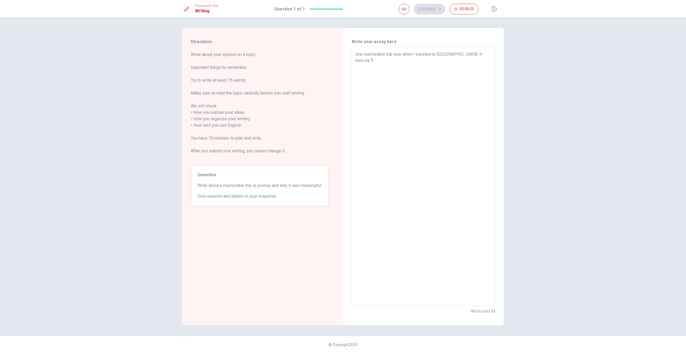
type textarea "One memorable trip was when I traveled to [GEOGRAPHIC_DATA]. It was my fir"
type textarea "x"
type textarea "One memorable trip was when I traveled to [GEOGRAPHIC_DATA]. It was my firt"
type textarea "x"
type textarea "One memorable trip was when I traveled to [GEOGRAPHIC_DATA]. It was my fir"
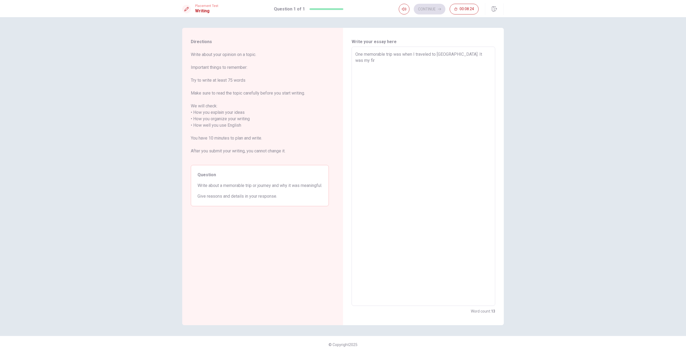
type textarea "x"
type textarea "One memorable trip was when I traveled to [GEOGRAPHIC_DATA]. It was my firs"
type textarea "x"
type textarea "One memorable trip was when I traveled to [GEOGRAPHIC_DATA]. It was my first"
type textarea "x"
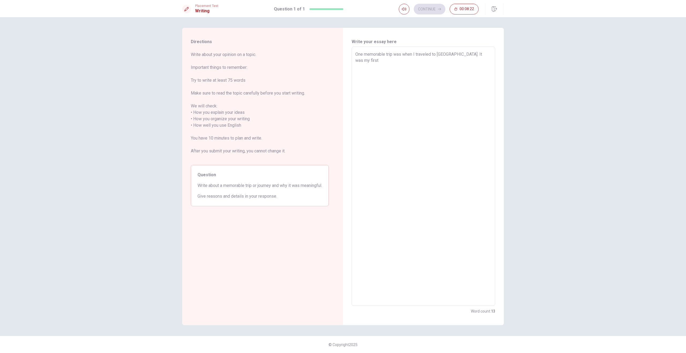
type textarea "One memorable trip was when I traveled to [GEOGRAPHIC_DATA]. It was my first"
type textarea "x"
type textarea "One memorable trip was when I traveled to [GEOGRAPHIC_DATA]. It was my first i"
type textarea "x"
type textarea "One memorable trip was when I traveled to [GEOGRAPHIC_DATA]. It was my first in"
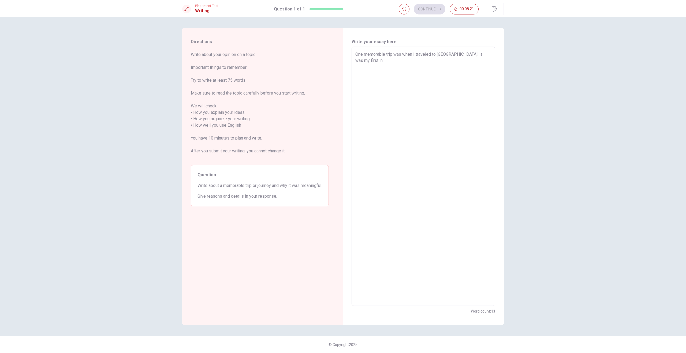
type textarea "x"
type textarea "One memorable trip was when I traveled to [GEOGRAPHIC_DATA]. It was my first int"
type textarea "x"
type textarea "One memorable trip was when I traveled to [GEOGRAPHIC_DATA]. It was my first in…"
type textarea "x"
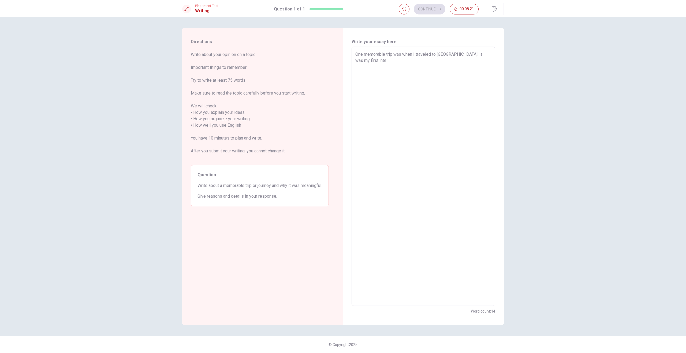
type textarea "One memorable trip was when I traveled to [GEOGRAPHIC_DATA]. It was my first in…"
type textarea "x"
type textarea "One memorable trip was when I traveled to [GEOGRAPHIC_DATA]. It was my first in…"
type textarea "x"
type textarea "One memorable trip was when I traveled to [GEOGRAPHIC_DATA]. It was my first in…"
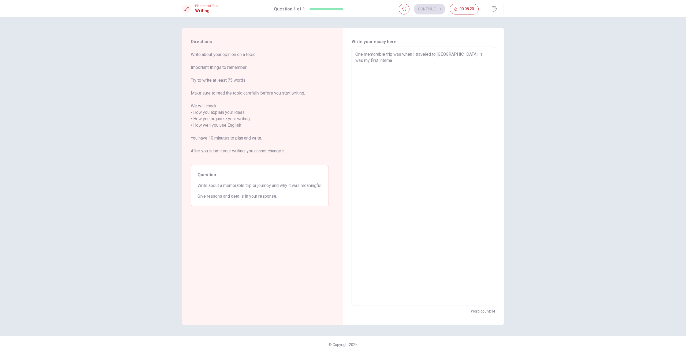
type textarea "x"
type textarea "One memorable trip was when I traveled to [GEOGRAPHIC_DATA]. It was my first in…"
type textarea "x"
type textarea "One memorable trip was when I traveled to [GEOGRAPHIC_DATA]. It was my first in…"
type textarea "x"
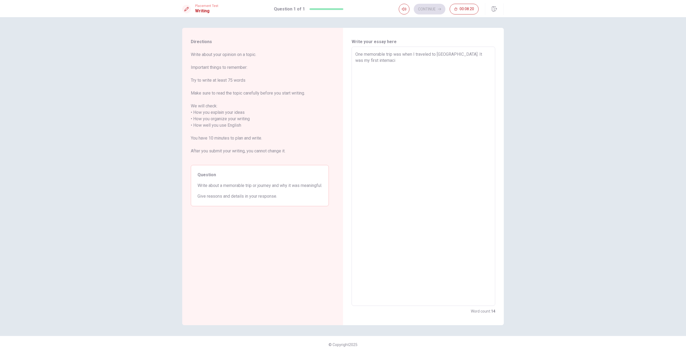
type textarea "One memorable trip was when I traveled to [GEOGRAPHIC_DATA]. It was my first in…"
type textarea "x"
type textarea "One memorable trip was when I traveled to [GEOGRAPHIC_DATA]. It was my first in…"
type textarea "x"
type textarea "One memorable trip was when I traveled to [GEOGRAPHIC_DATA]. It was my first in…"
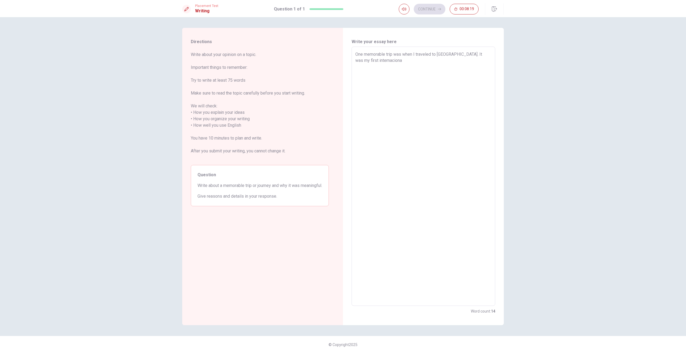
type textarea "x"
type textarea "One memorable trip was when I traveled to [GEOGRAPHIC_DATA]. It was my first in…"
type textarea "x"
type textarea "One memorable trip was when I traveled to [GEOGRAPHIC_DATA]. It was my first in…"
type textarea "x"
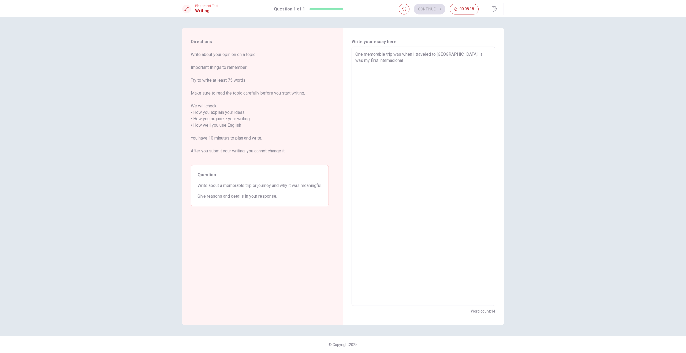
type textarea "One memorable trip was when I traveled to [GEOGRAPHIC_DATA]. It was my first in…"
type textarea "x"
type textarea "One memorable trip was when I traveled to [GEOGRAPHIC_DATA]. It was my first in…"
type textarea "x"
type textarea "One memorable trip was when I traveled to [GEOGRAPHIC_DATA]. It was my first in…"
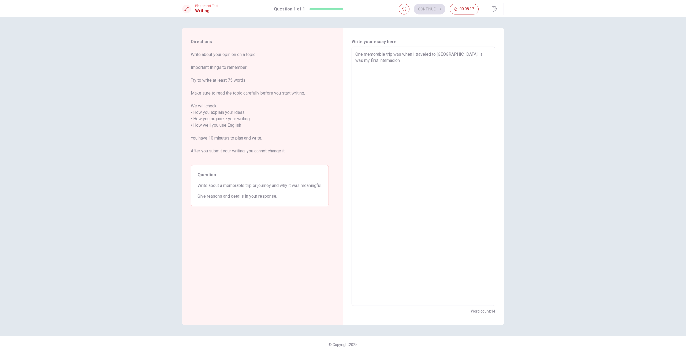
type textarea "x"
type textarea "One memorable trip was when I traveled to [GEOGRAPHIC_DATA]. It was my first in…"
type textarea "x"
type textarea "One memorable trip was when I traveled to [GEOGRAPHIC_DATA]. It was my first in…"
